Goal: Information Seeking & Learning: Check status

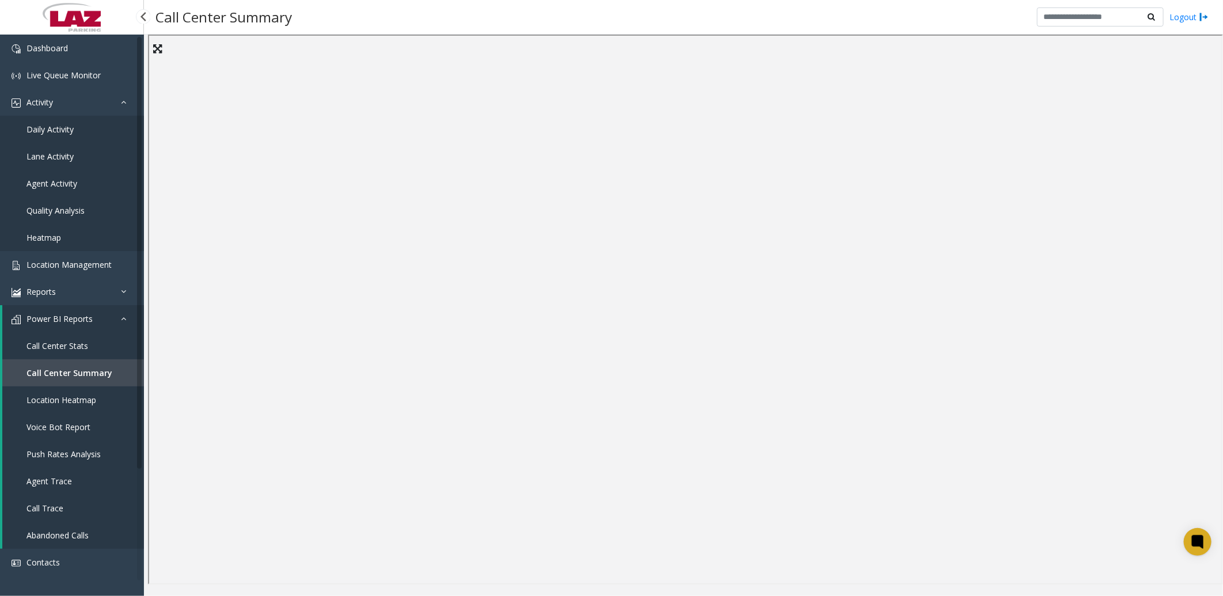
click at [66, 346] on span "Call Center Stats" at bounding box center [57, 345] width 62 height 11
click at [66, 128] on span "Daily Activity" at bounding box center [49, 129] width 47 height 11
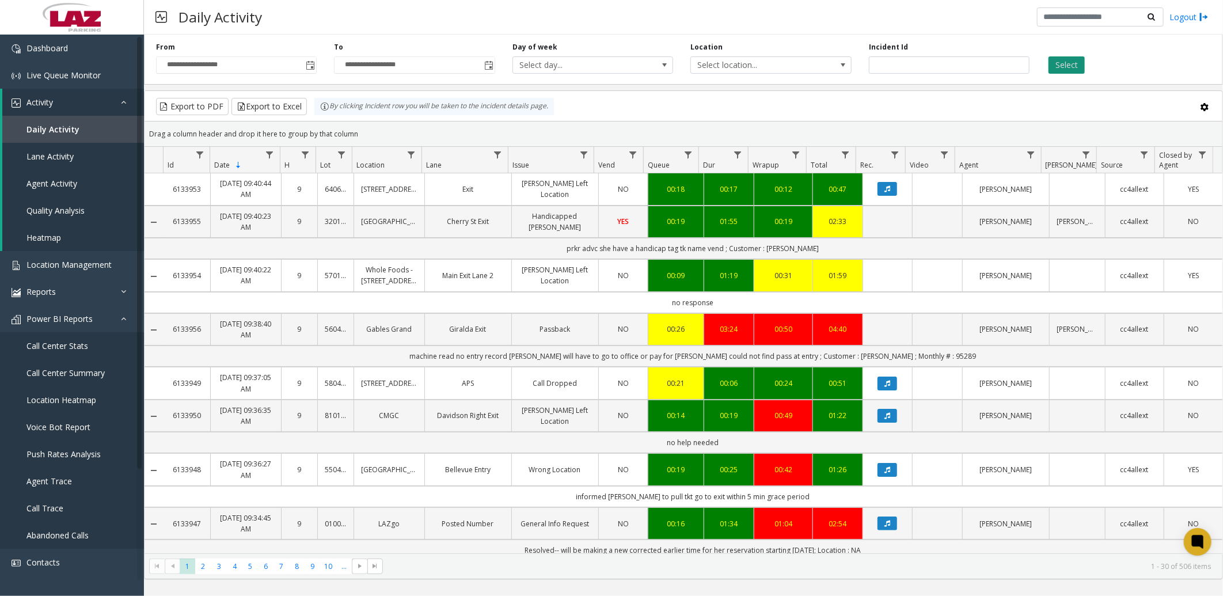
click at [1075, 68] on button "Select" at bounding box center [1066, 64] width 36 height 17
click at [733, 15] on div "Daily Activity Logout" at bounding box center [683, 17] width 1079 height 35
click at [67, 342] on span "Call Center Stats" at bounding box center [57, 345] width 62 height 11
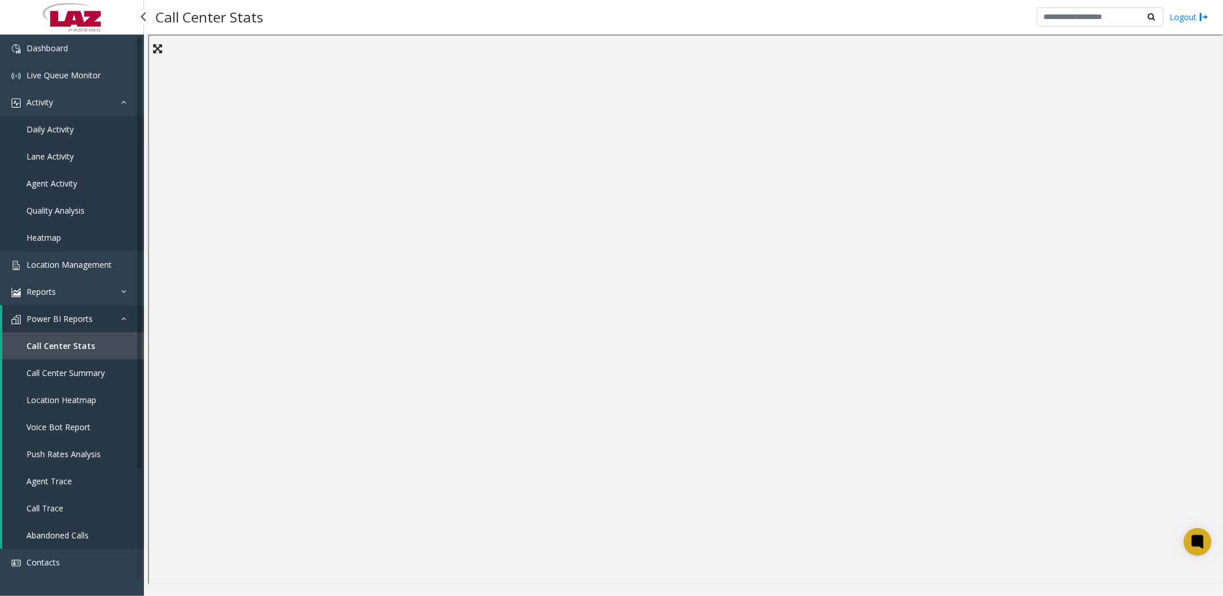
click at [70, 128] on span "Daily Activity" at bounding box center [49, 129] width 47 height 11
